Goal: Use online tool/utility

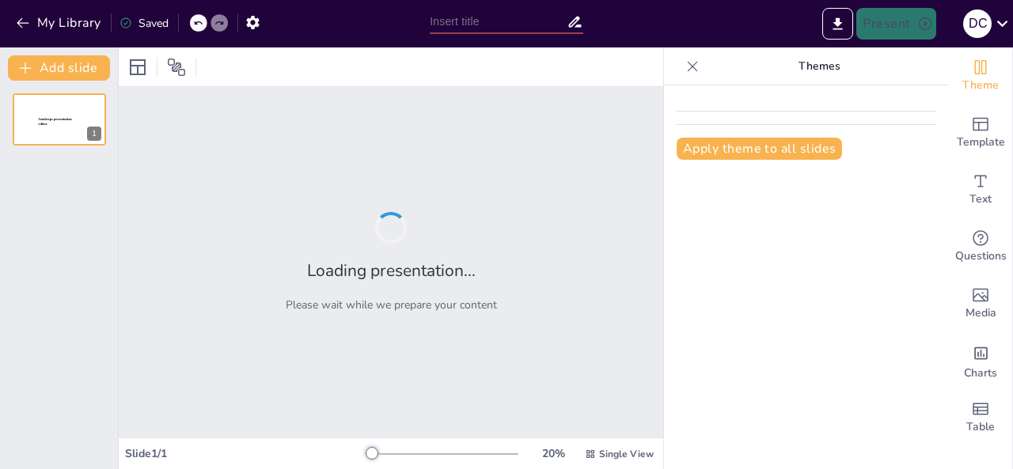
type input "New Sendsteps"
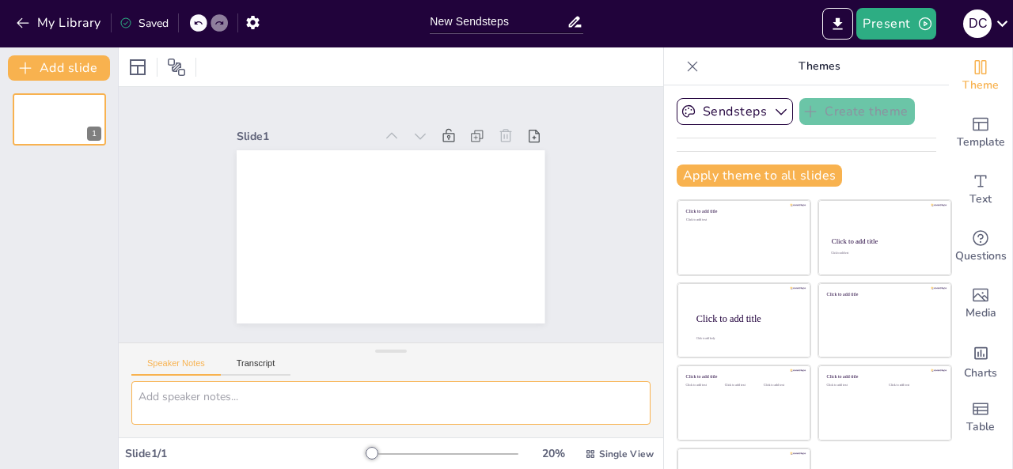
click at [282, 412] on textarea at bounding box center [390, 404] width 519 height 44
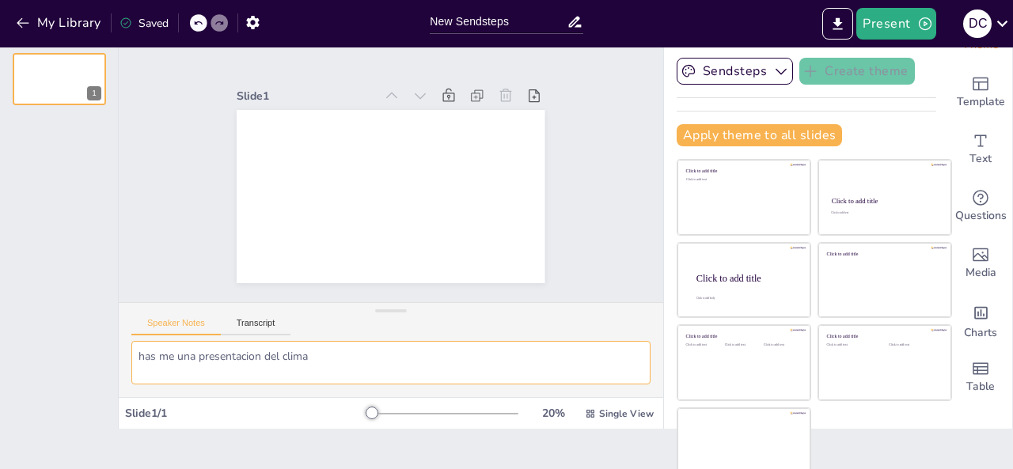
scroll to position [40, 0]
type textarea "has me una presentacion del clima"
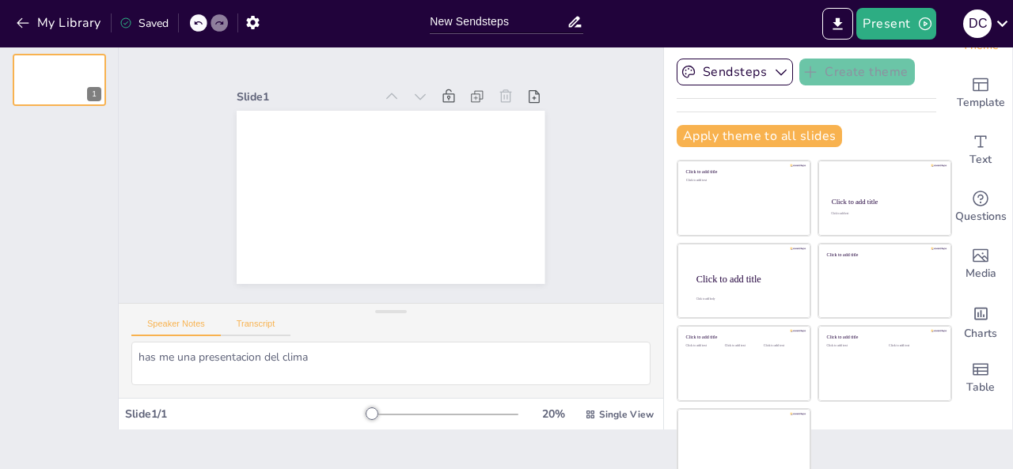
click at [269, 325] on button "Transcript" at bounding box center [256, 327] width 70 height 17
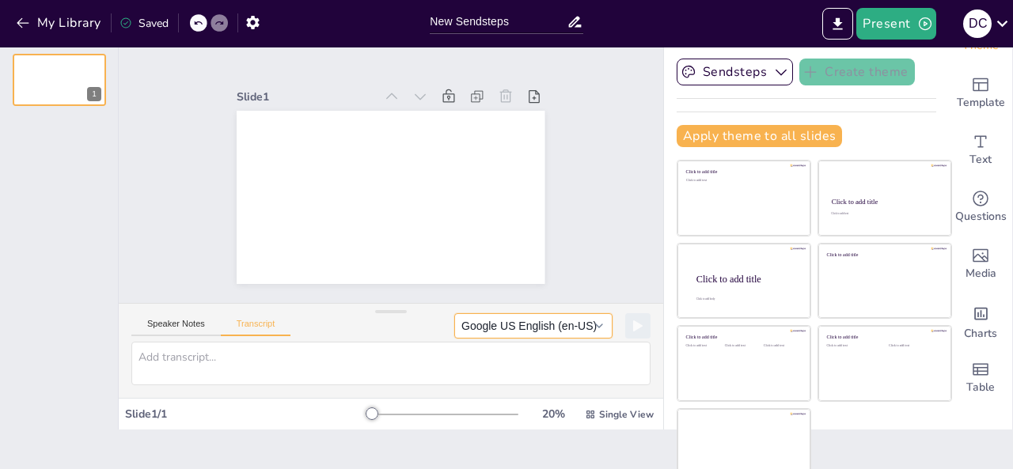
click at [576, 329] on button "Google US English (en-US)" at bounding box center [533, 325] width 158 height 25
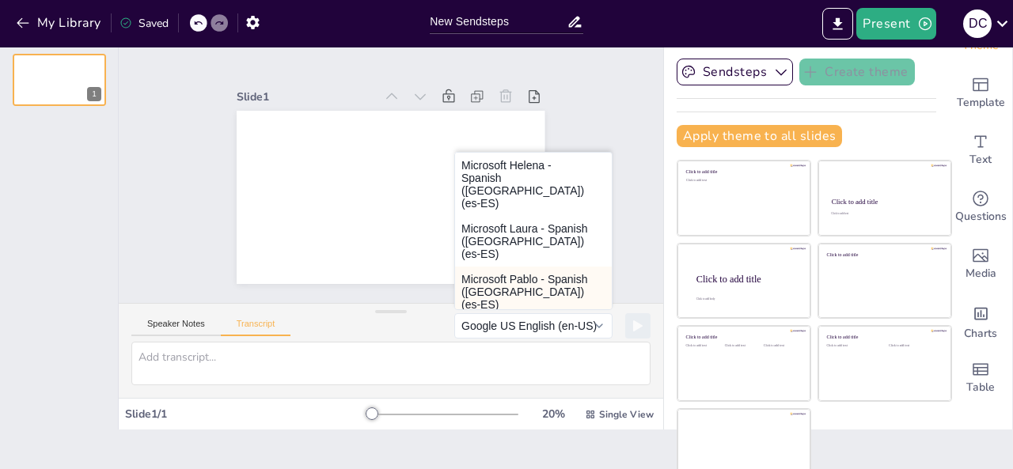
click at [496, 283] on button "Microsoft Pablo - Spanish ([GEOGRAPHIC_DATA]) (es-ES)" at bounding box center [533, 292] width 157 height 51
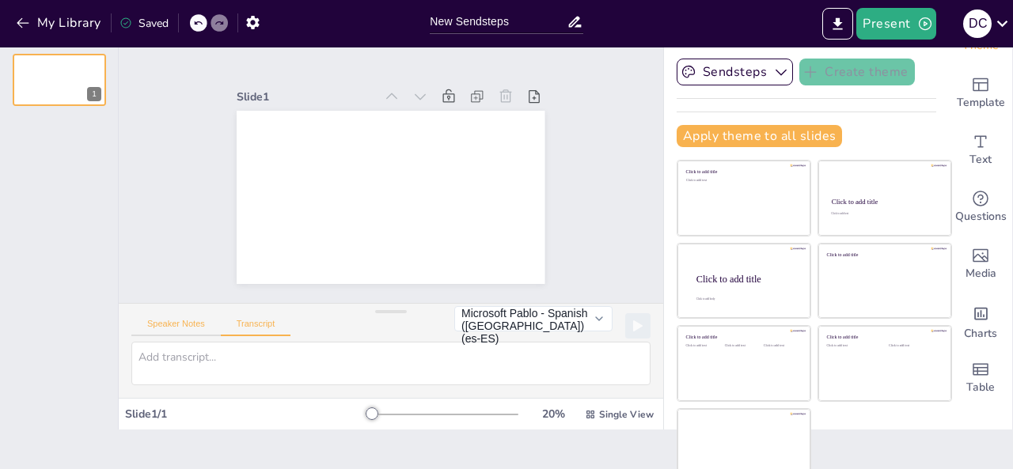
click at [187, 323] on button "Speaker Notes" at bounding box center [175, 327] width 89 height 17
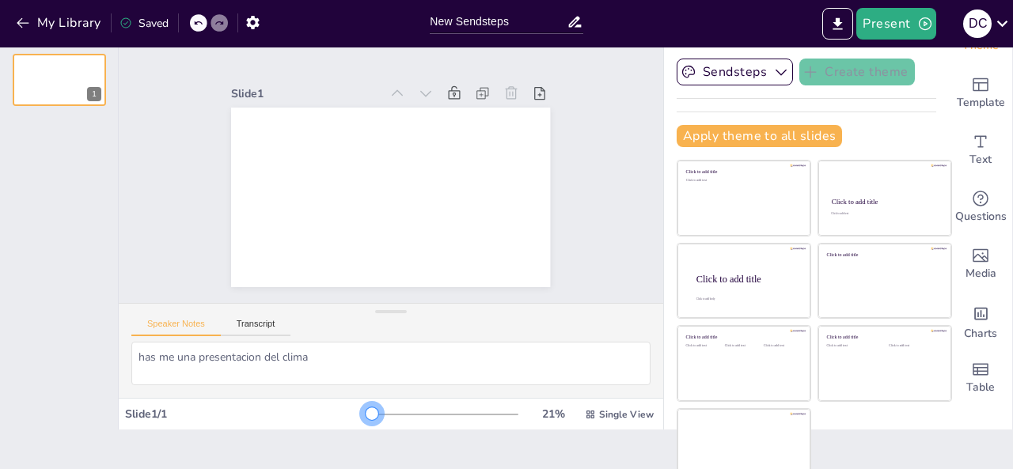
drag, startPoint x: 350, startPoint y: 417, endPoint x: 350, endPoint y: 390, distance: 26.9
click at [350, 390] on div "Slide 1 Speaker Notes Transcript has me una presentacion del clima Slide 1 / 1 …" at bounding box center [391, 219] width 545 height 422
click at [898, 28] on button "Present" at bounding box center [896, 24] width 79 height 32
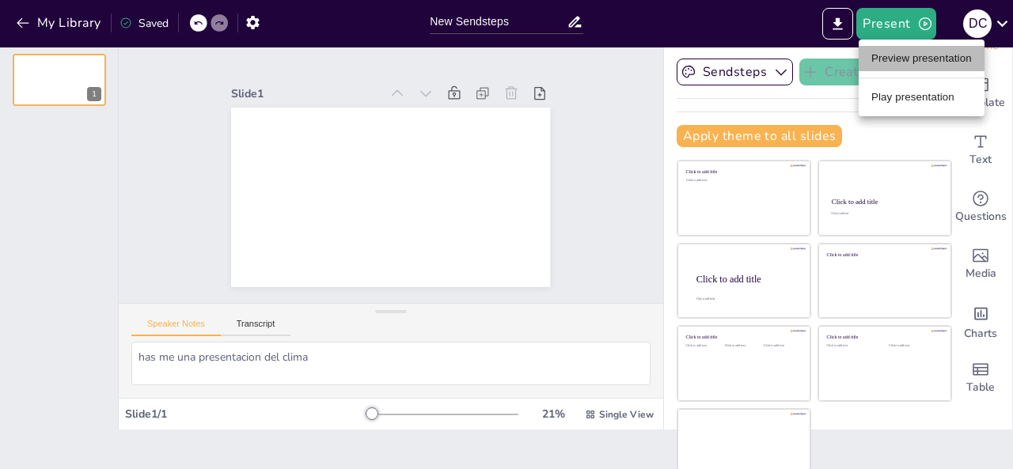
click at [892, 59] on li "Preview presentation" at bounding box center [922, 58] width 126 height 25
